Goal: Information Seeking & Learning: Understand process/instructions

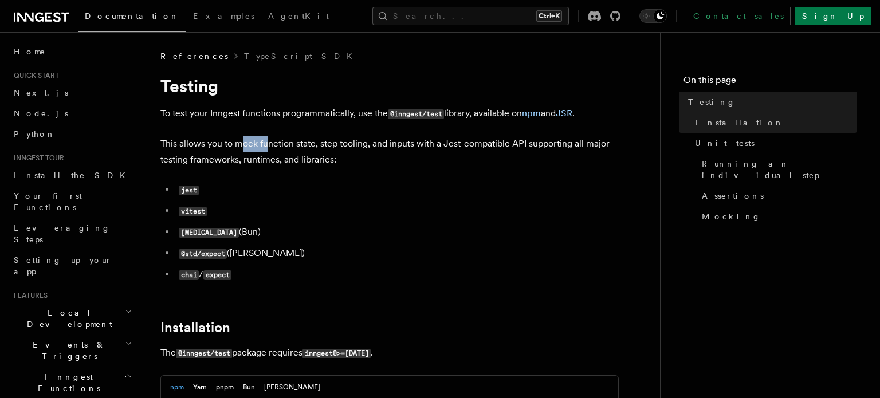
drag, startPoint x: 242, startPoint y: 143, endPoint x: 308, endPoint y: 147, distance: 66.5
click at [305, 147] on p "This allows you to mock function state, step tooling, and inputs with a Jest-co…" at bounding box center [389, 152] width 458 height 32
click at [309, 147] on p "This allows you to mock function state, step tooling, and inputs with a Jest-co…" at bounding box center [389, 152] width 458 height 32
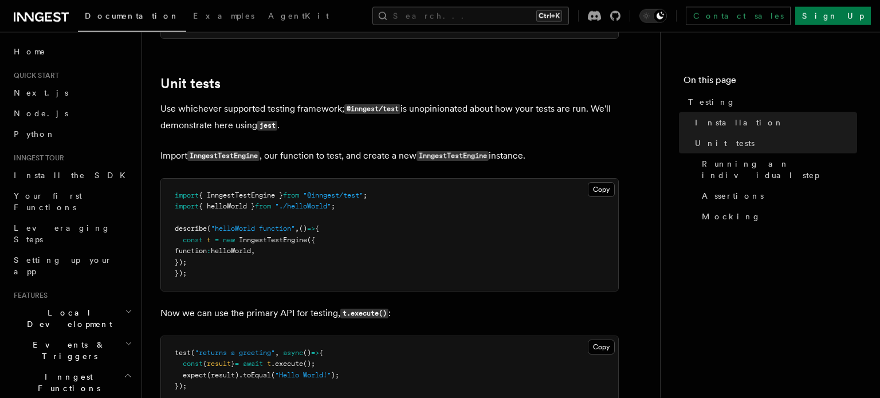
scroll to position [396, 0]
drag, startPoint x: 439, startPoint y: 235, endPoint x: 436, endPoint y: 229, distance: 6.2
click at [435, 227] on pre "import { InngestTestEngine } from "@inngest/test" ; import { helloWorld } from …" at bounding box center [389, 234] width 457 height 112
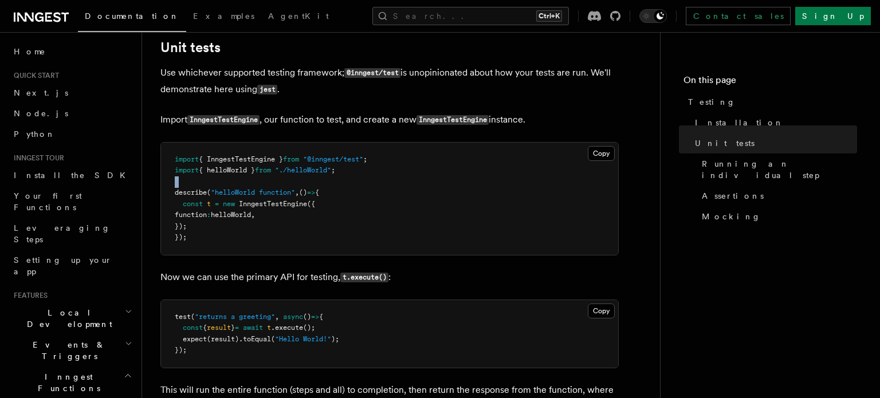
scroll to position [462, 0]
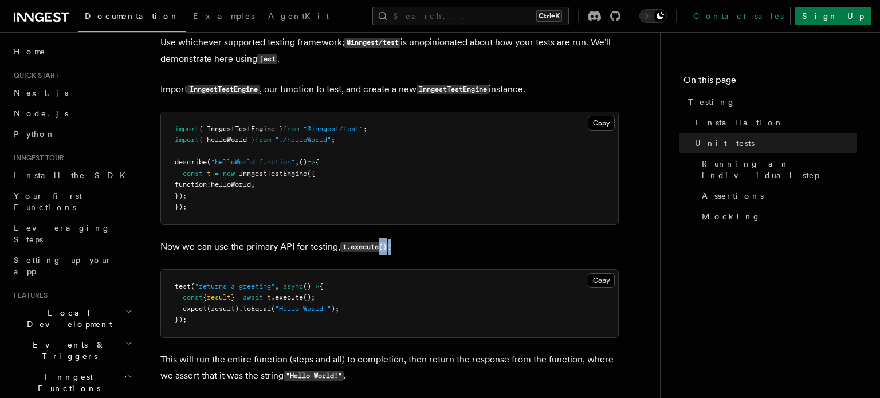
click at [459, 249] on p "Now we can use the primary API for testing, t.execute() :" at bounding box center [389, 247] width 458 height 17
click at [470, 247] on p "Now we can use the primary API for testing, t.execute() :" at bounding box center [389, 247] width 458 height 17
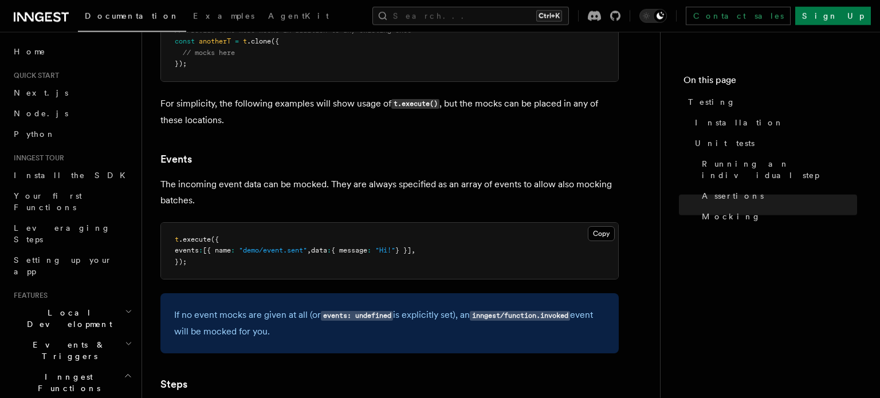
scroll to position [2309, 0]
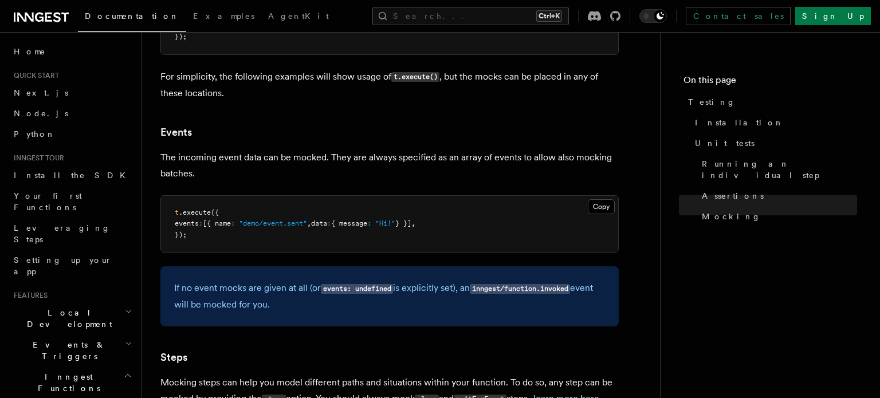
drag, startPoint x: 388, startPoint y: 161, endPoint x: 370, endPoint y: 157, distance: 18.8
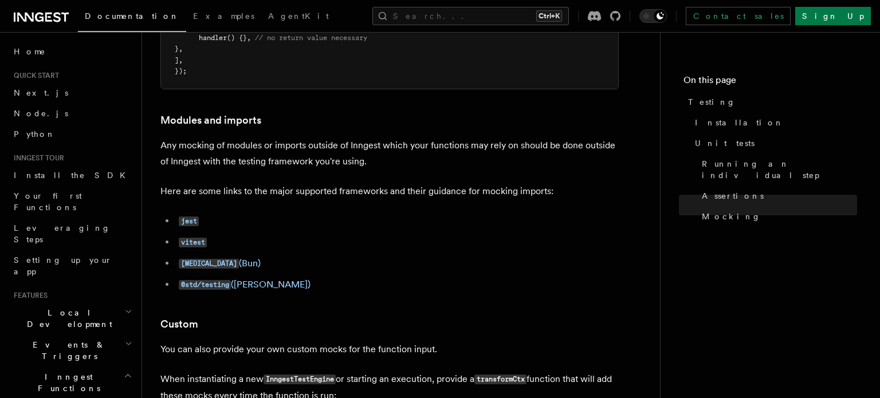
scroll to position [3562, 0]
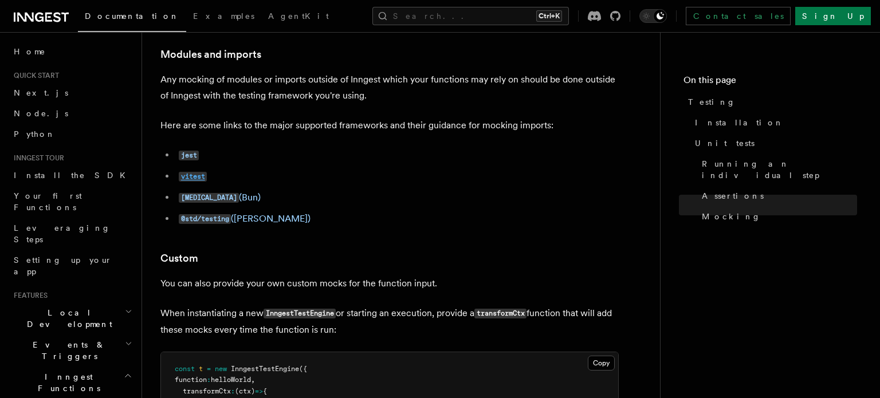
click at [200, 182] on code "vitest" at bounding box center [193, 177] width 28 height 10
drag, startPoint x: 402, startPoint y: 171, endPoint x: 394, endPoint y: 166, distance: 9.2
click at [378, 133] on p "Here are some links to the major supported frameworks and their guidance for mo…" at bounding box center [389, 125] width 458 height 16
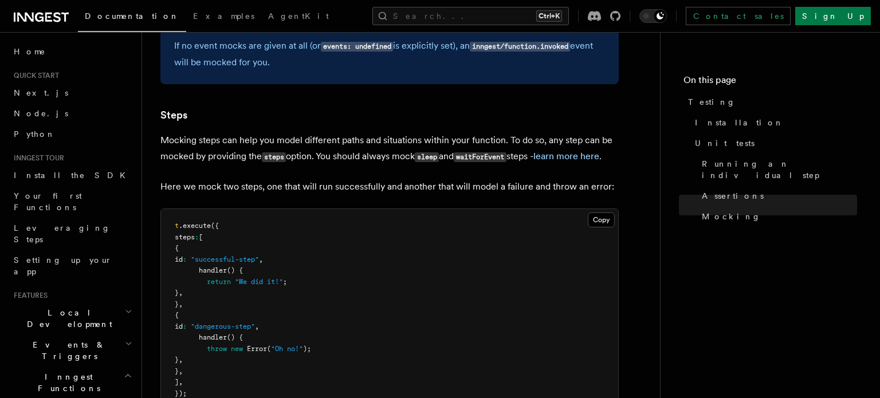
scroll to position [2572, 0]
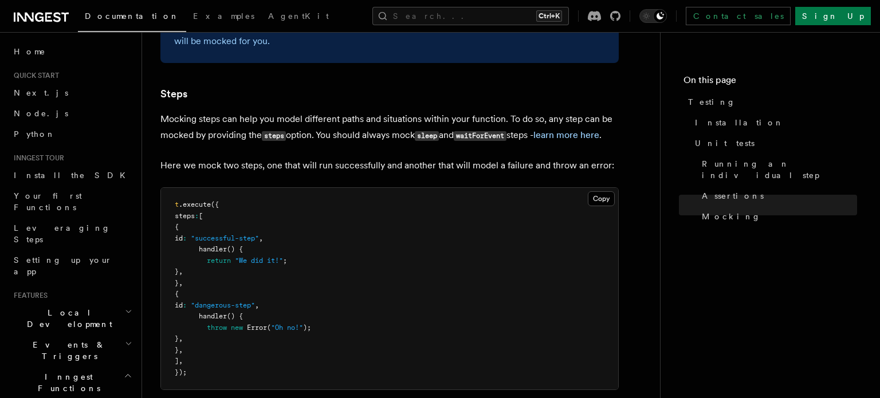
click at [380, 144] on p "Mocking steps can help you model different paths and situations within your fun…" at bounding box center [389, 127] width 458 height 33
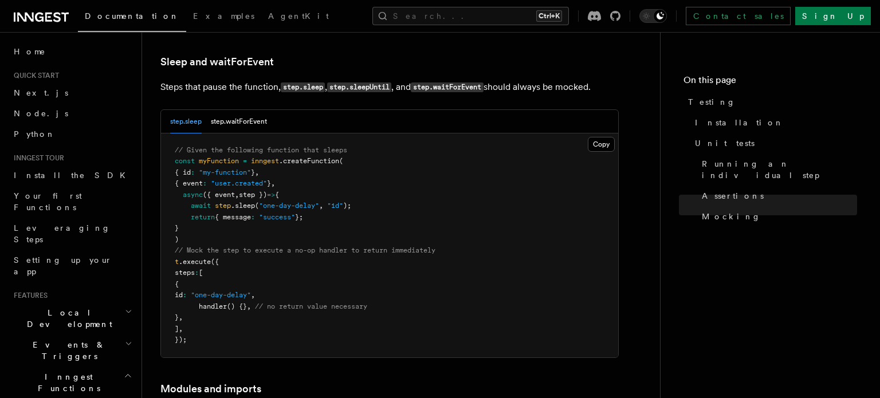
scroll to position [3232, 0]
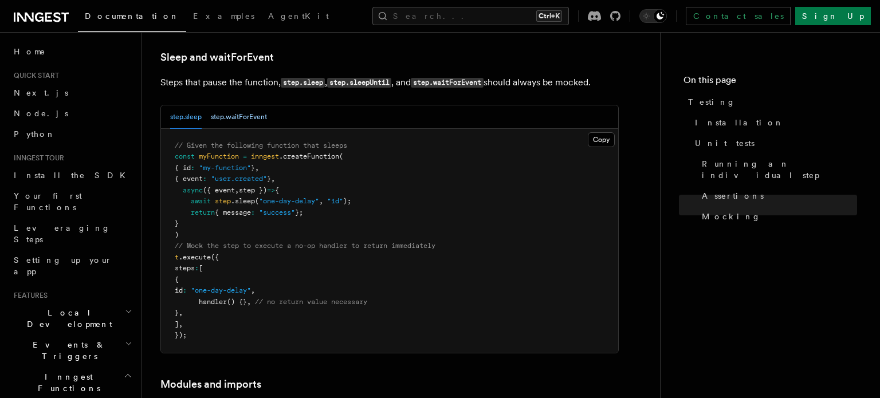
click at [263, 129] on button "step.waitForEvent" at bounding box center [239, 116] width 56 height 23
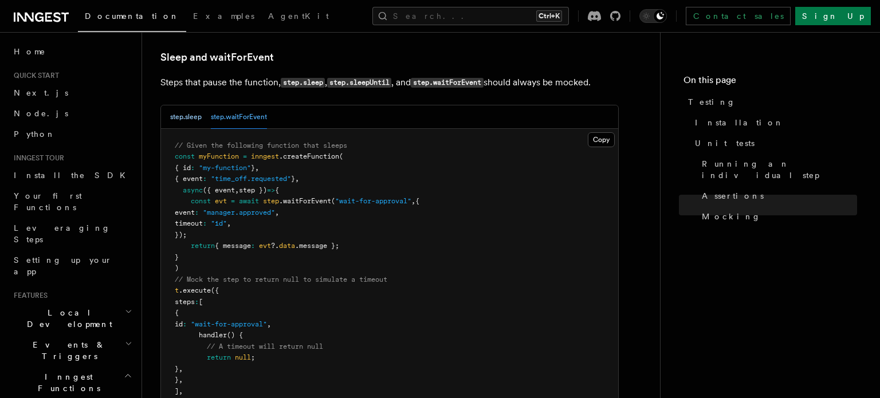
click at [194, 129] on button "step.sleep" at bounding box center [185, 116] width 31 height 23
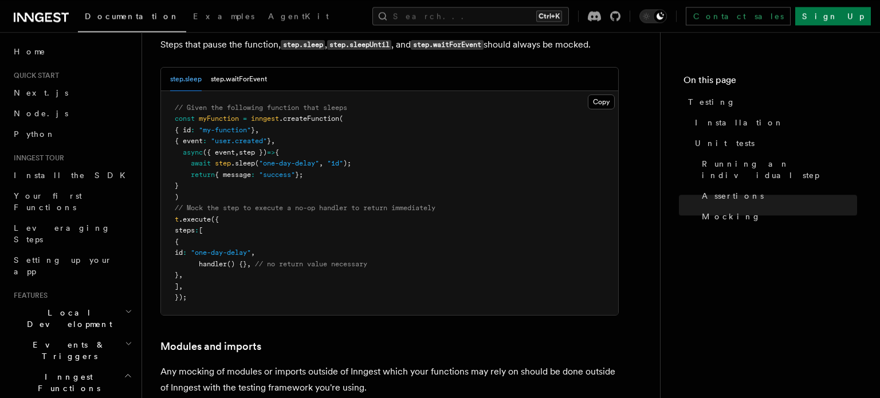
scroll to position [3299, 0]
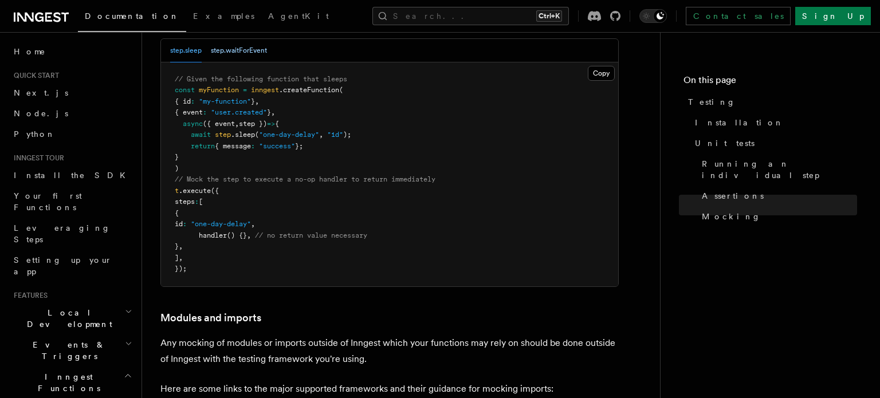
click at [258, 62] on button "step.waitForEvent" at bounding box center [239, 50] width 56 height 23
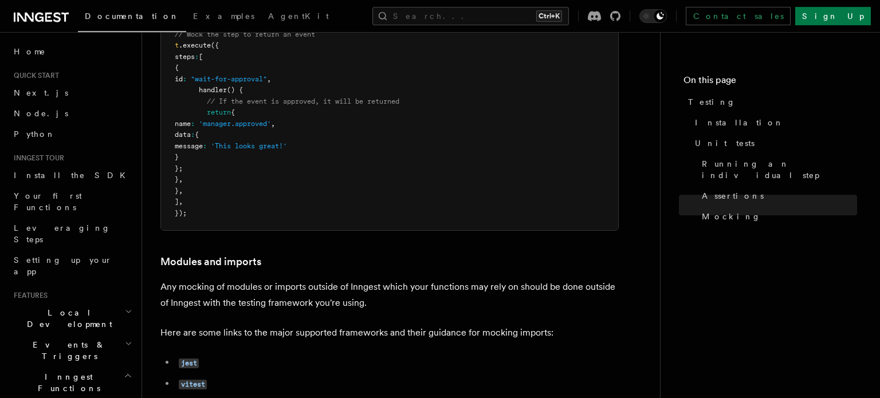
scroll to position [3629, 0]
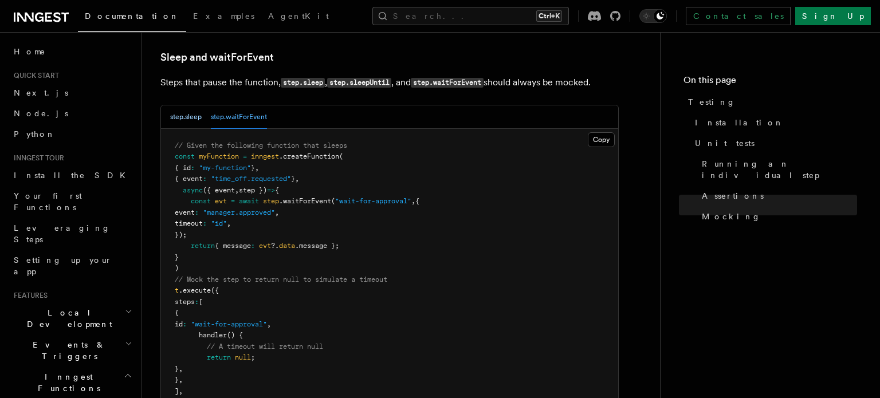
click at [198, 129] on button "step.sleep" at bounding box center [185, 116] width 31 height 23
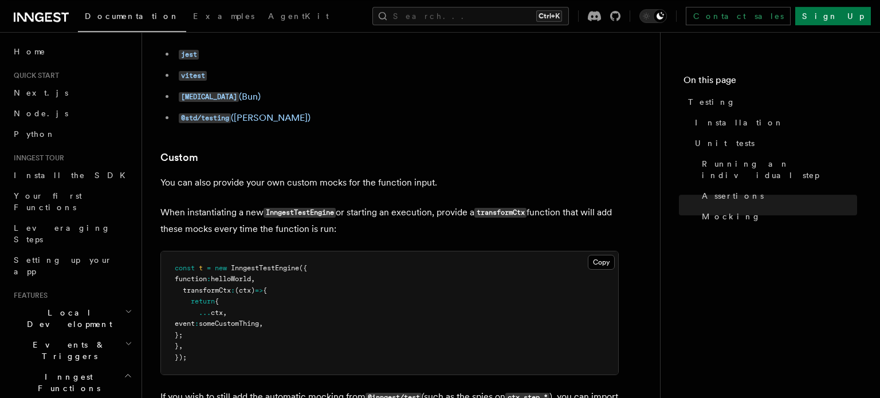
scroll to position [3694, 0]
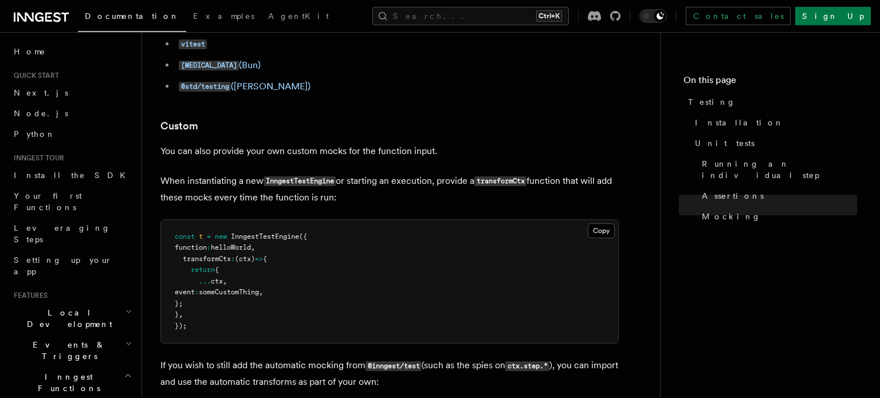
click at [404, 204] on p "When instantiating a new InngestTestEngine or starting an execution, provide a …" at bounding box center [389, 189] width 458 height 33
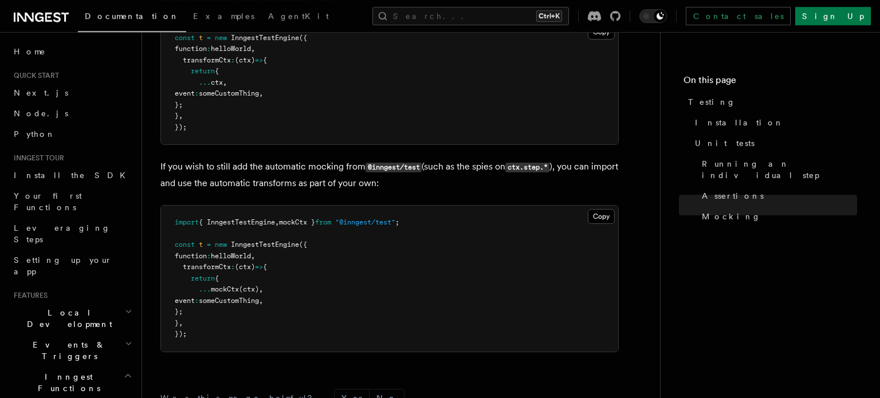
scroll to position [3772, 0]
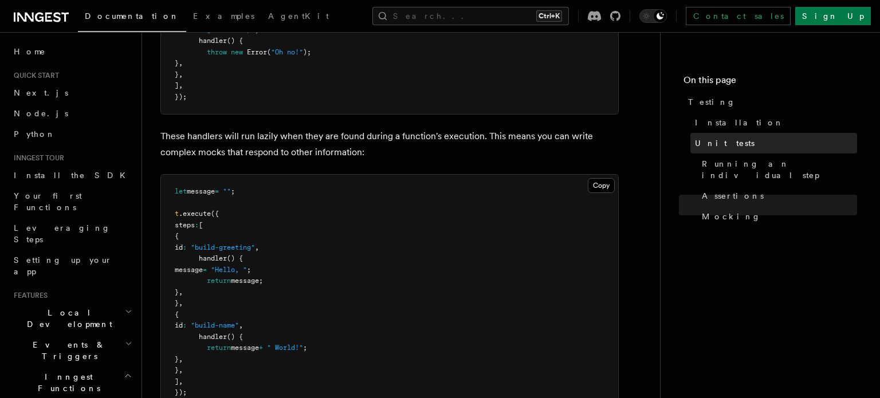
click at [735, 143] on link "Unit tests" at bounding box center [773, 143] width 167 height 21
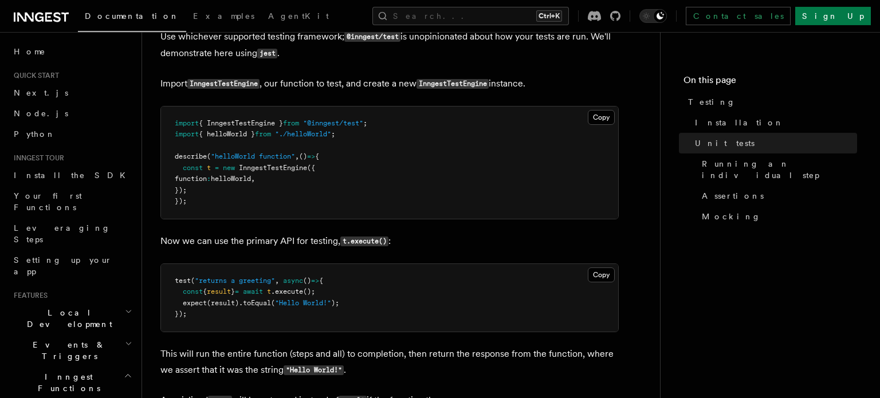
scroll to position [550, 0]
